Goal: Check status: Check status

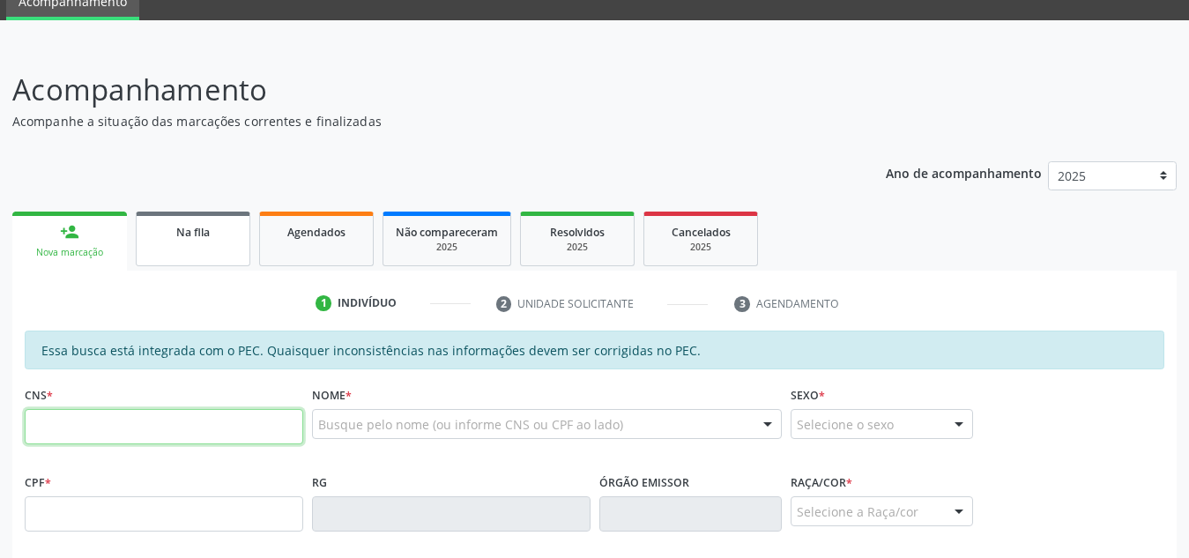
scroll to position [78, 0]
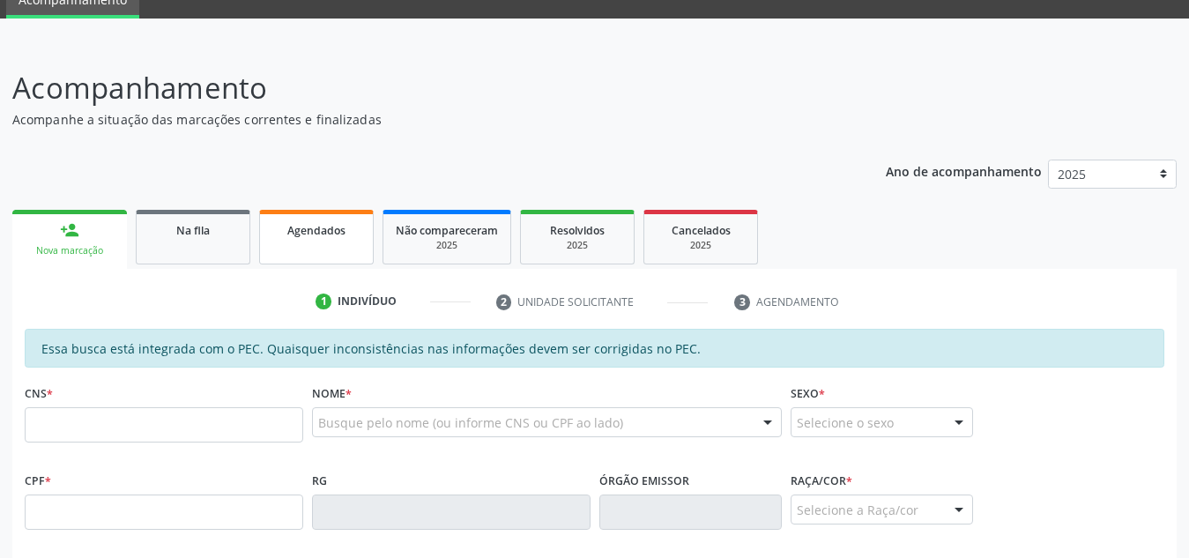
click at [298, 243] on link "Agendados" at bounding box center [316, 237] width 115 height 55
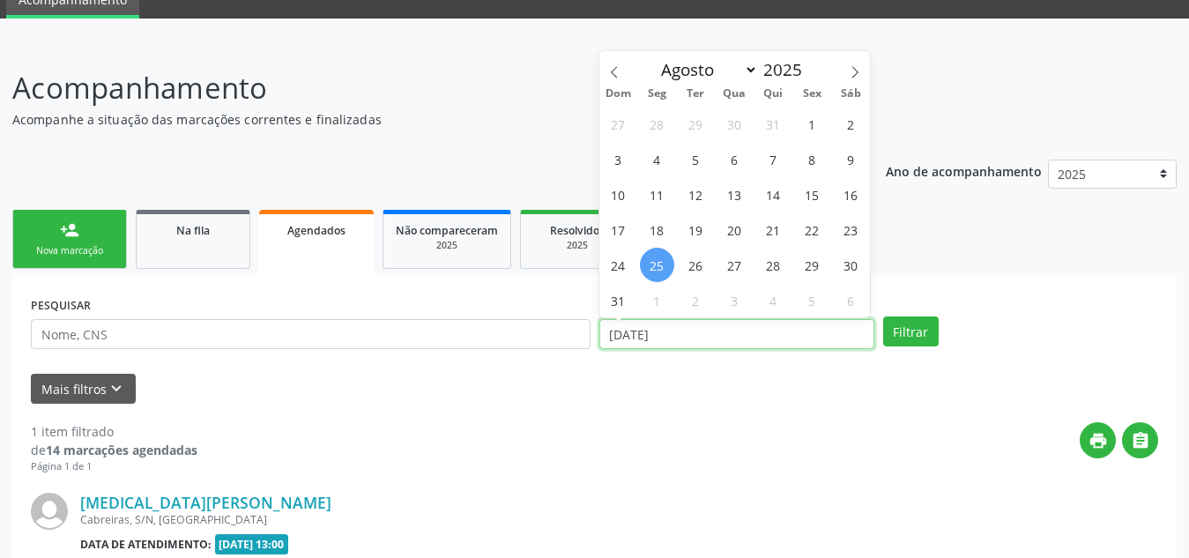
click at [645, 329] on input "[DATE]" at bounding box center [737, 334] width 275 height 30
click at [815, 132] on span "1" at bounding box center [812, 124] width 34 height 34
type input "[DATE]"
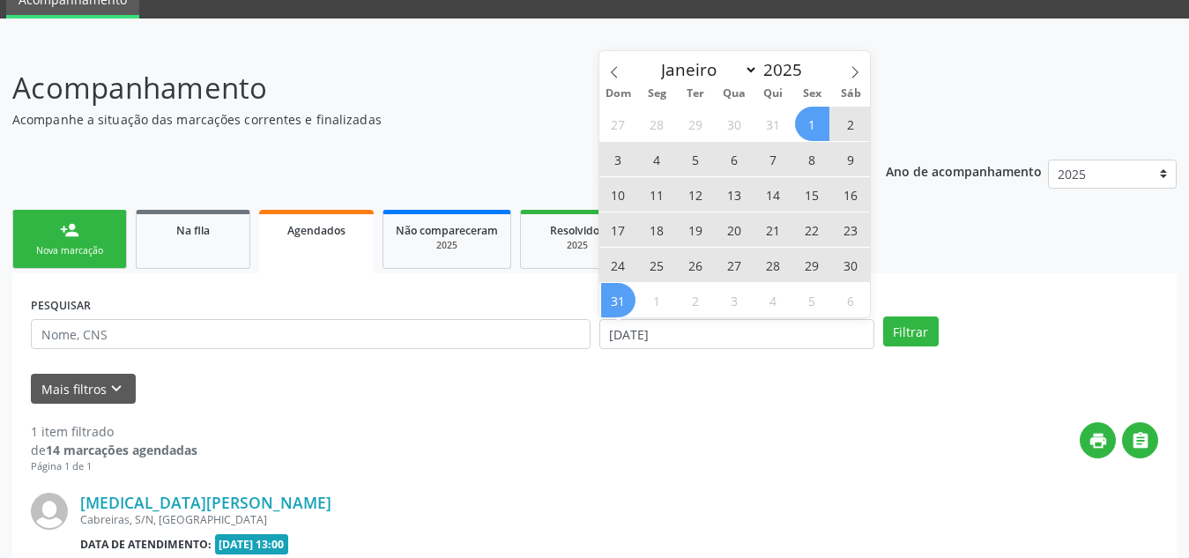
click at [627, 295] on span "31" at bounding box center [618, 300] width 34 height 34
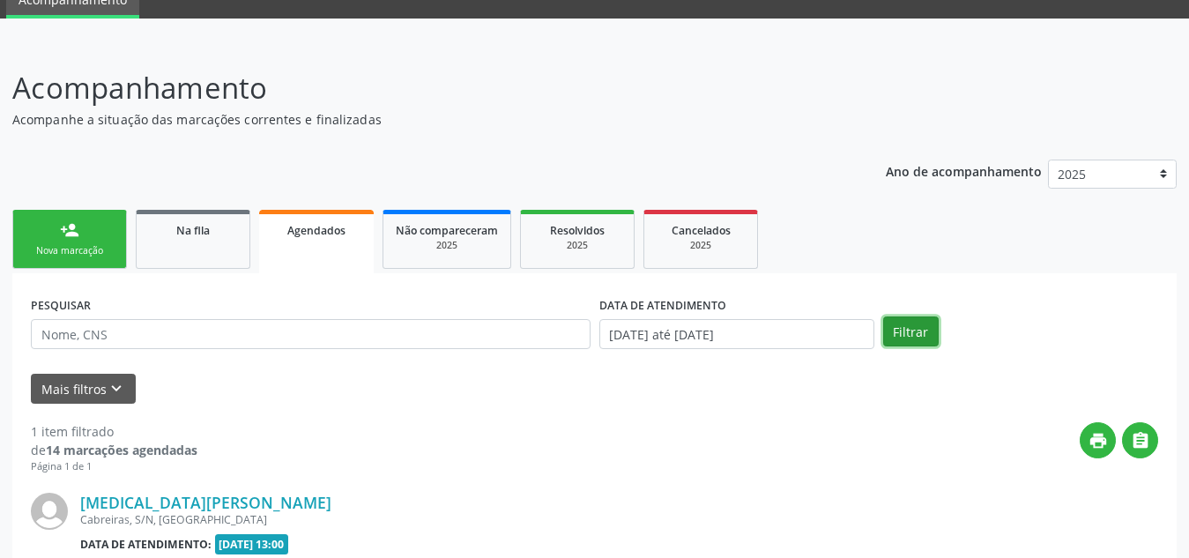
click at [905, 326] on button "Filtrar" at bounding box center [912, 332] width 56 height 30
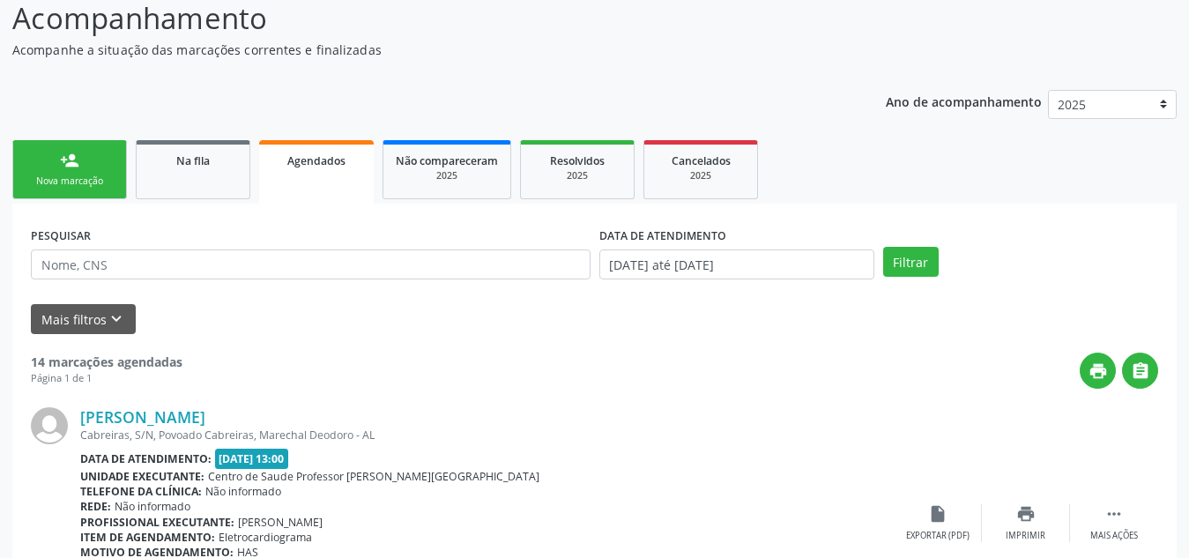
scroll to position [0, 0]
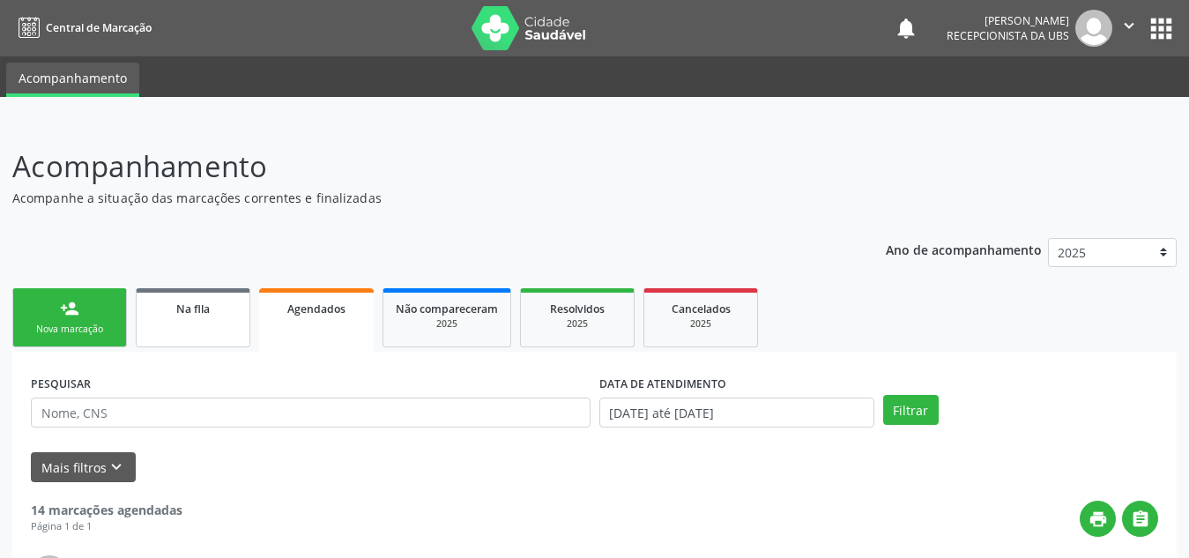
click at [204, 322] on link "Na fila" at bounding box center [193, 317] width 115 height 59
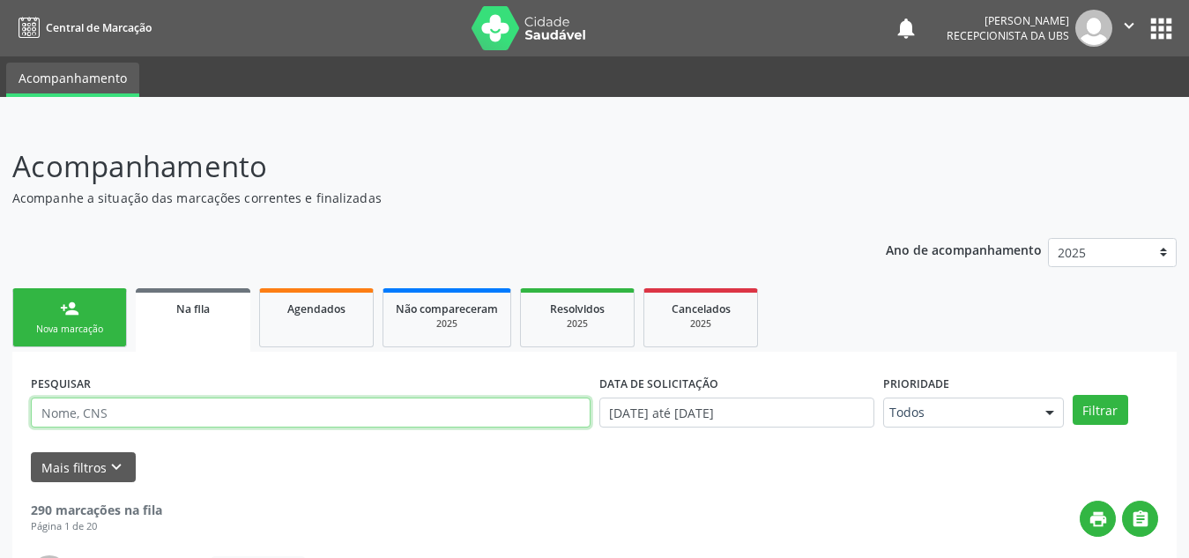
click at [147, 409] on input "text" at bounding box center [311, 413] width 560 height 30
click at [1073, 395] on button "Filtrar" at bounding box center [1101, 410] width 56 height 30
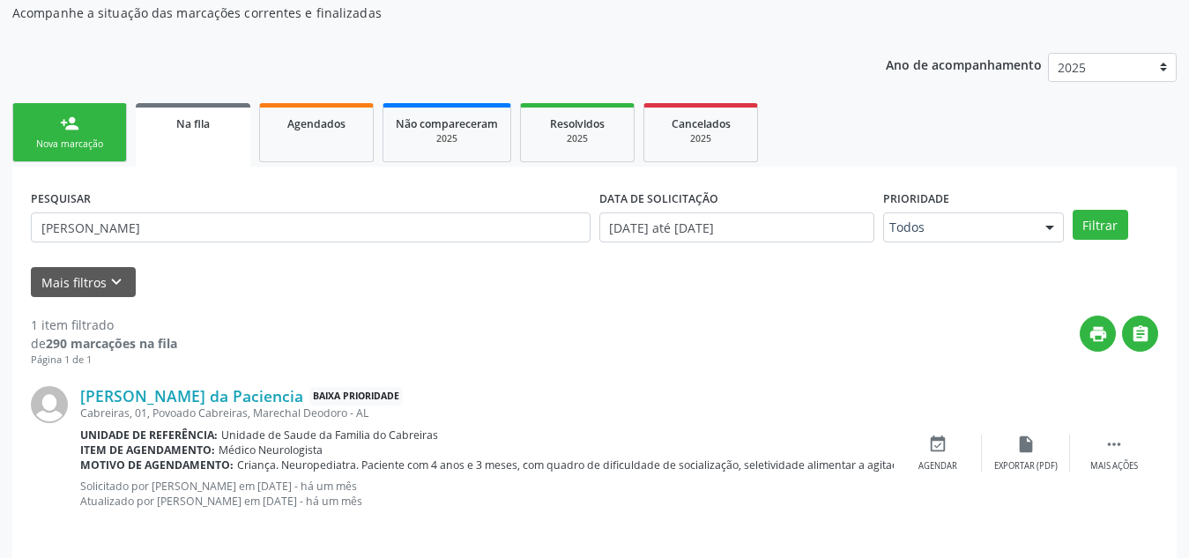
scroll to position [198, 0]
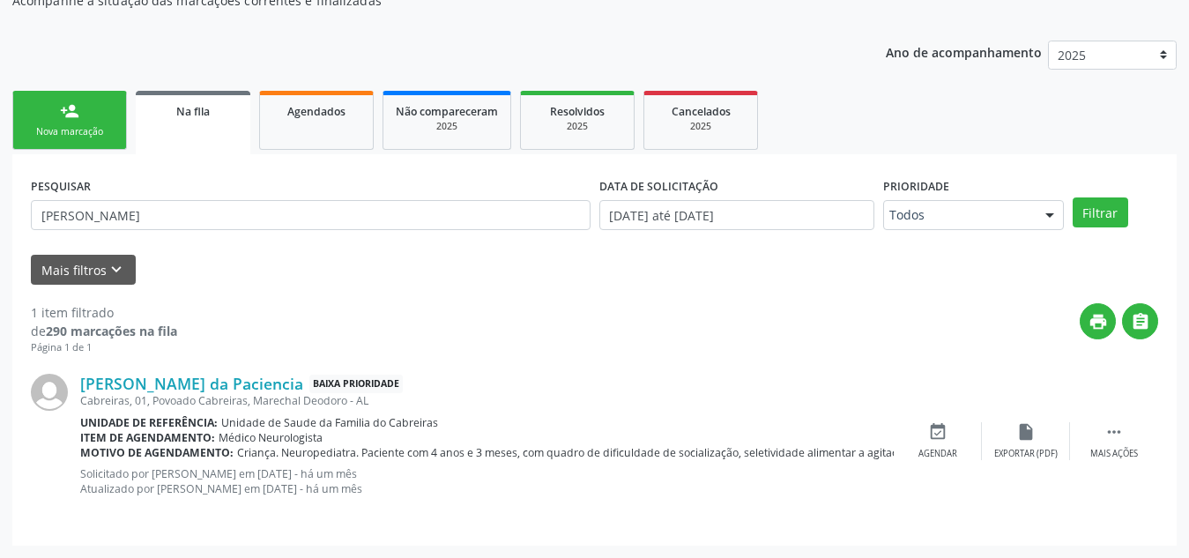
drag, startPoint x: 336, startPoint y: 439, endPoint x: 215, endPoint y: 438, distance: 120.8
click at [215, 438] on div "Item de agendamento: Médico Neurologista" at bounding box center [487, 437] width 814 height 15
click at [557, 476] on p "Solicitado por [PERSON_NAME] em [DATE] - há um mês Atualizado por [PERSON_NAME]…" at bounding box center [487, 481] width 814 height 30
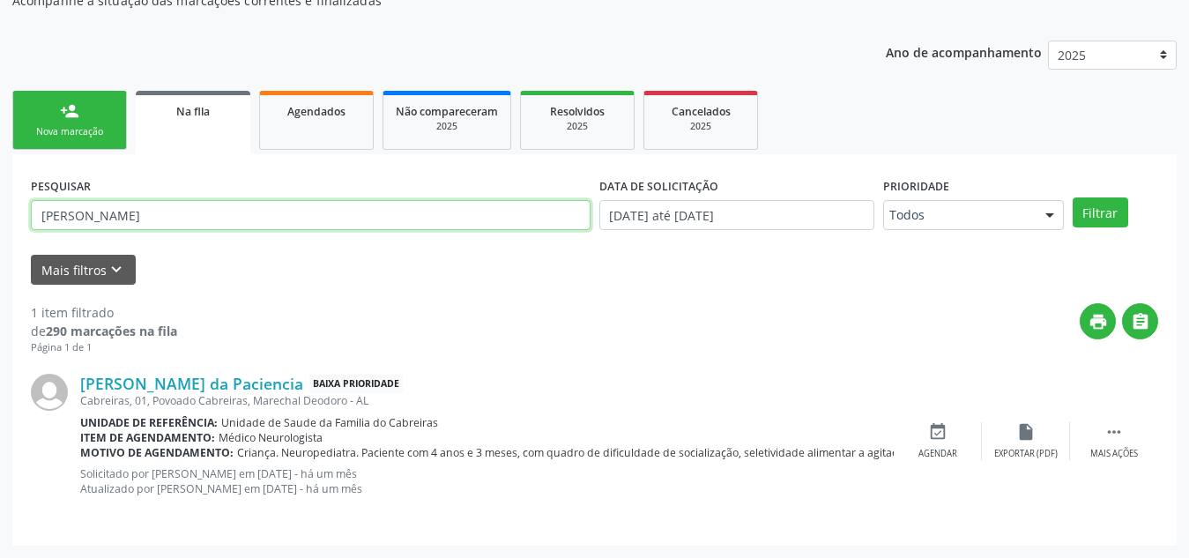
click at [48, 219] on input "[PERSON_NAME]" at bounding box center [311, 215] width 560 height 30
type input "700007860095607"
click at [1073, 198] on button "Filtrar" at bounding box center [1101, 213] width 56 height 30
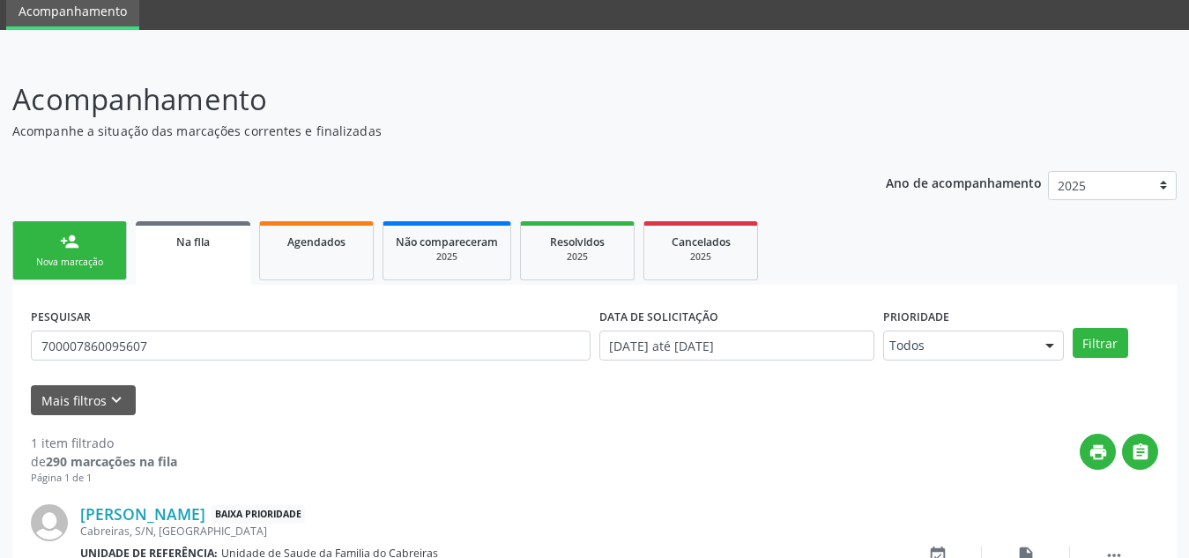
scroll to position [183, 0]
